Goal: Information Seeking & Learning: Learn about a topic

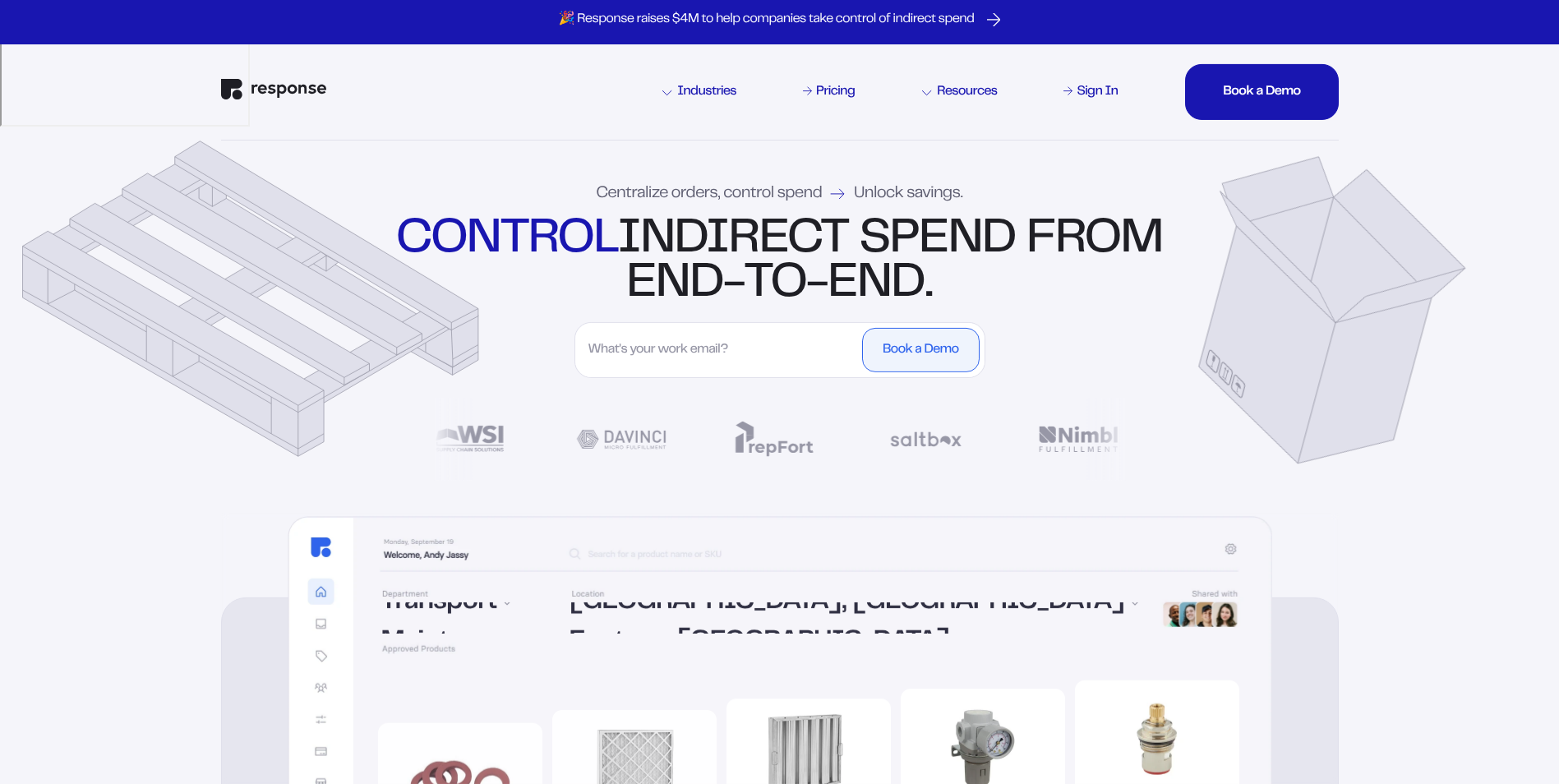
scroll to position [33, 0]
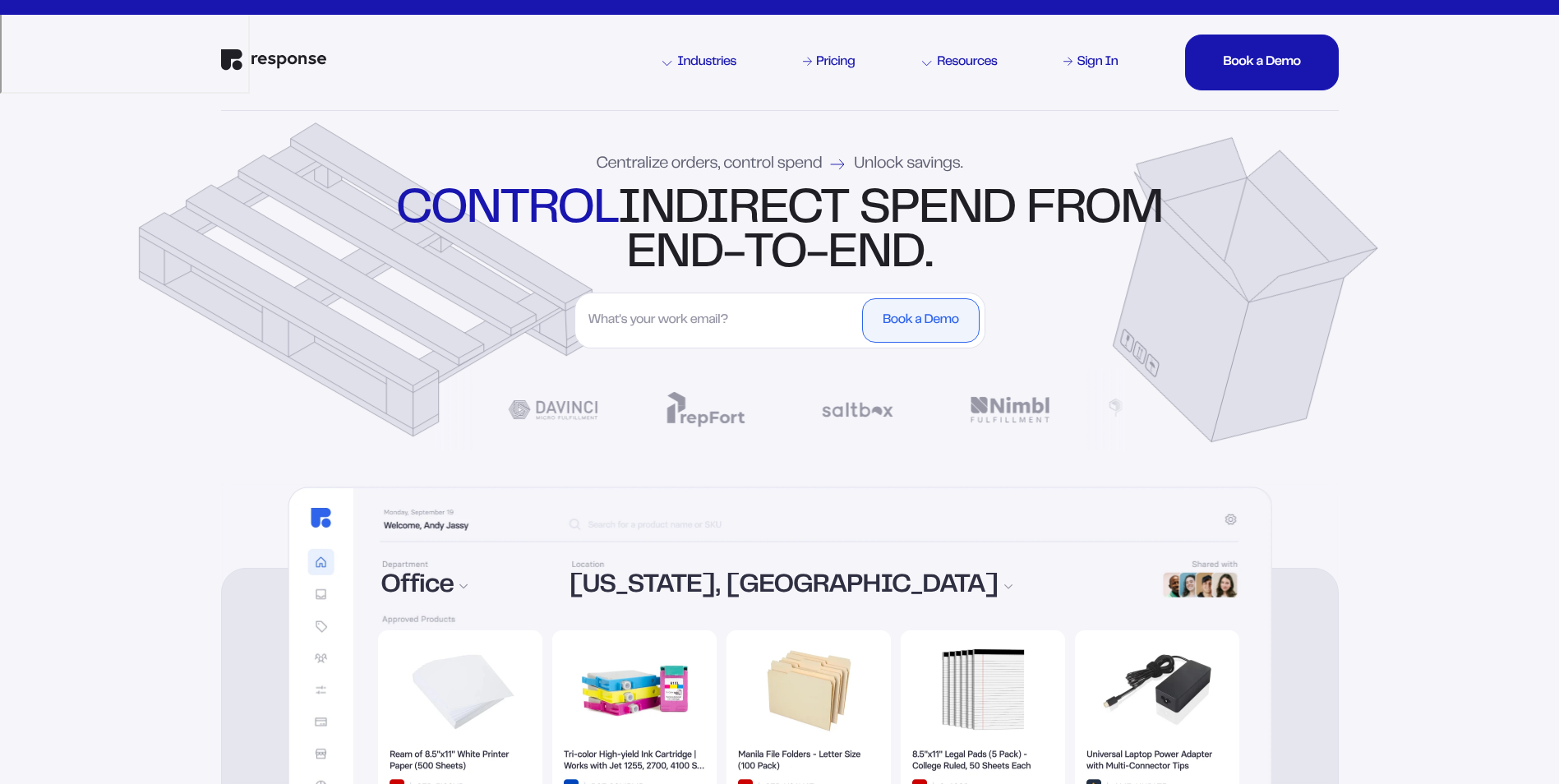
click at [189, 428] on div "Centralize orders, control spend Unlock savings. control indirect spend from en…" at bounding box center [780, 297] width 1183 height 372
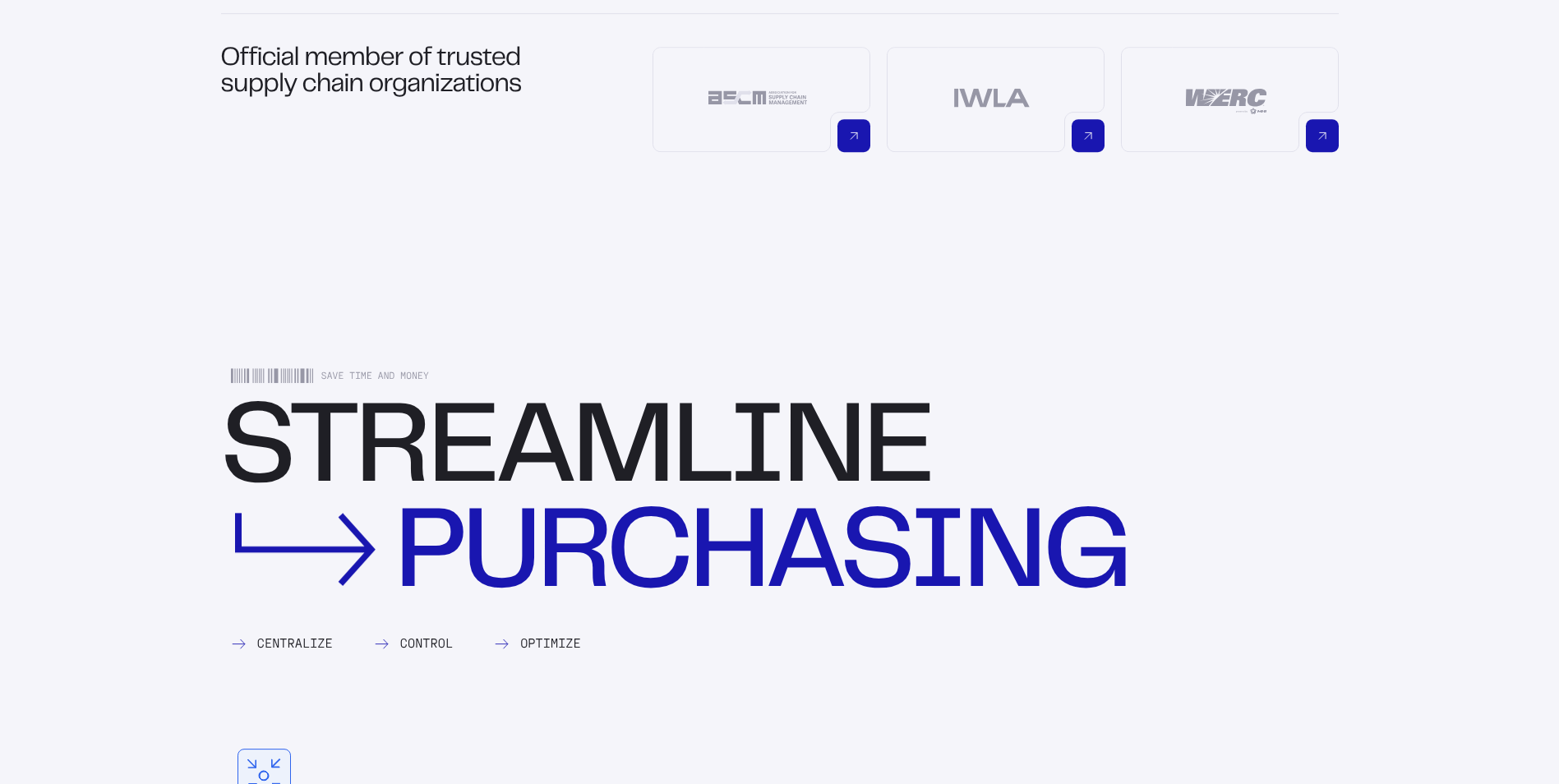
scroll to position [1512, 0]
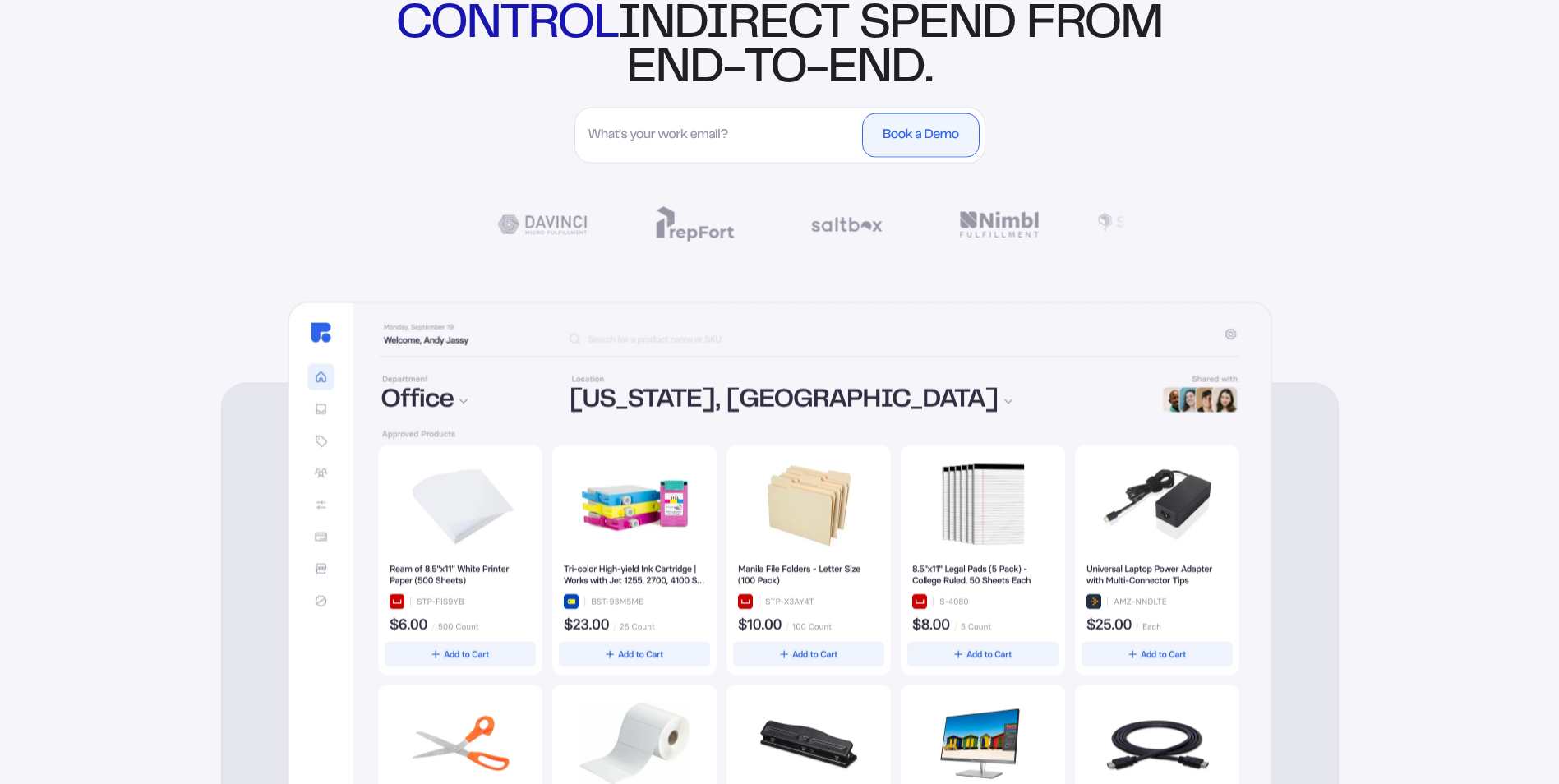
scroll to position [0, 0]
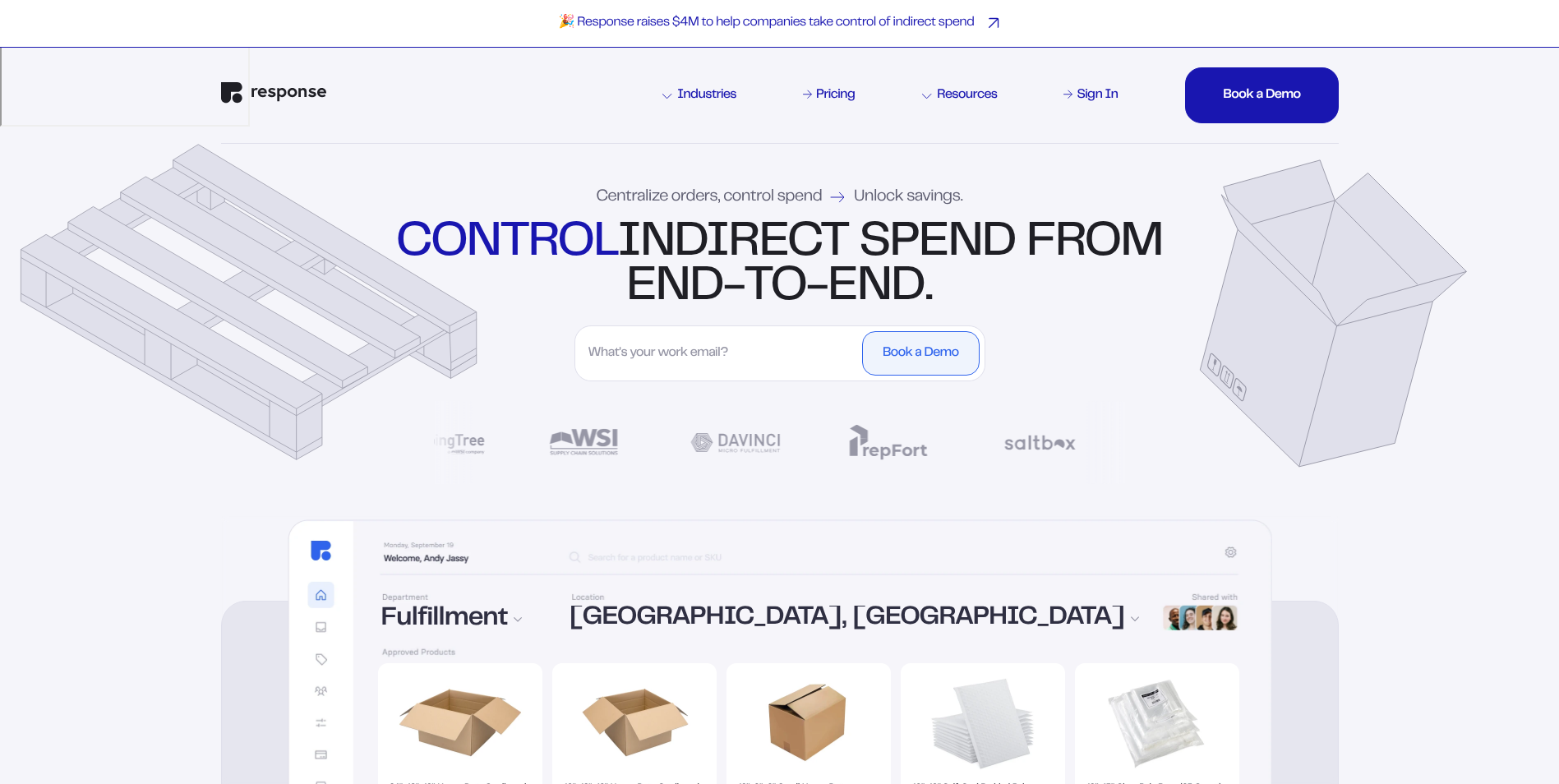
click at [866, 29] on p "🎉 Response raises $4M to help companies take control of indirect spend" at bounding box center [767, 23] width 416 height 17
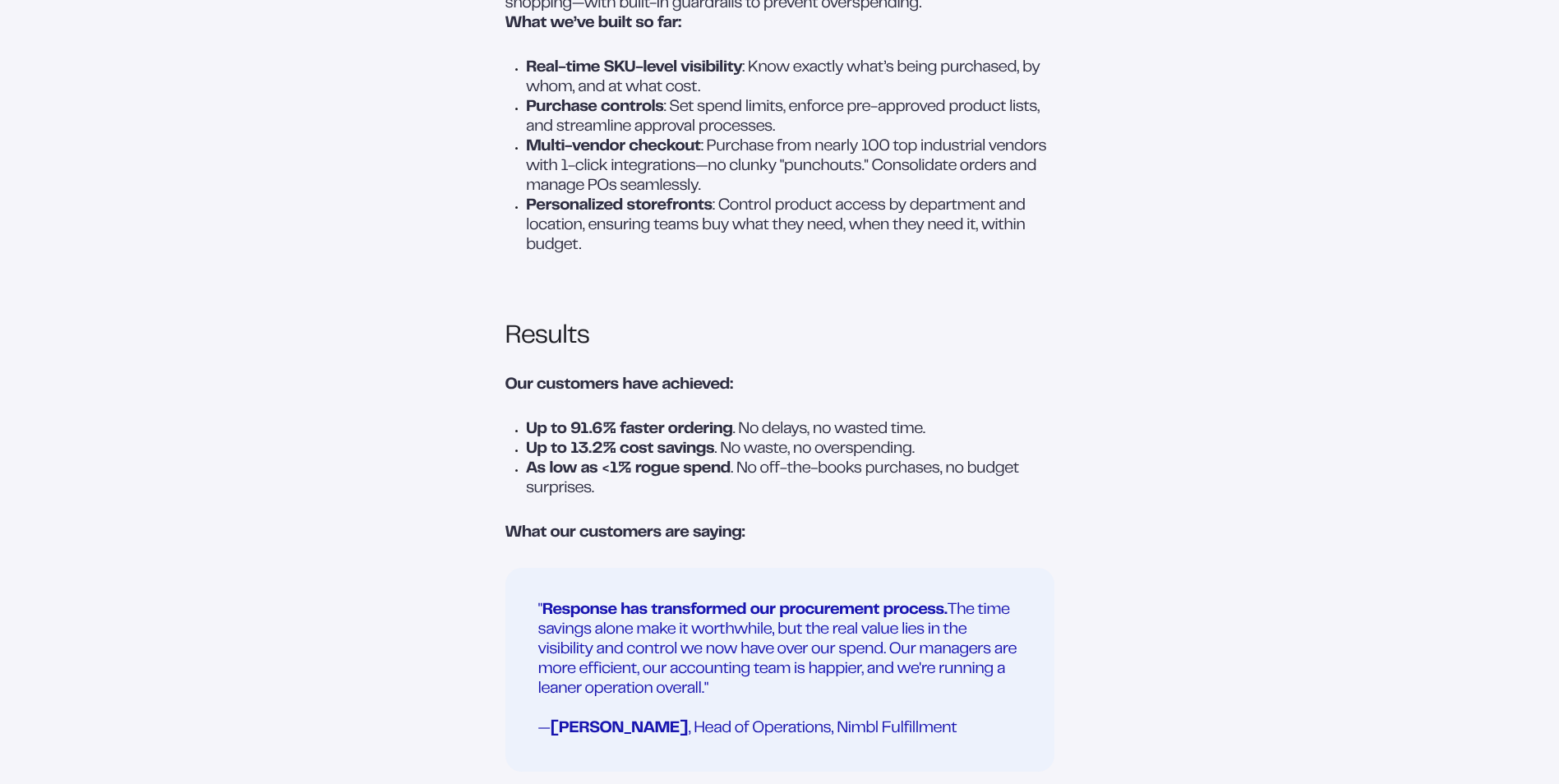
scroll to position [1577, 0]
